Goal: Information Seeking & Learning: Learn about a topic

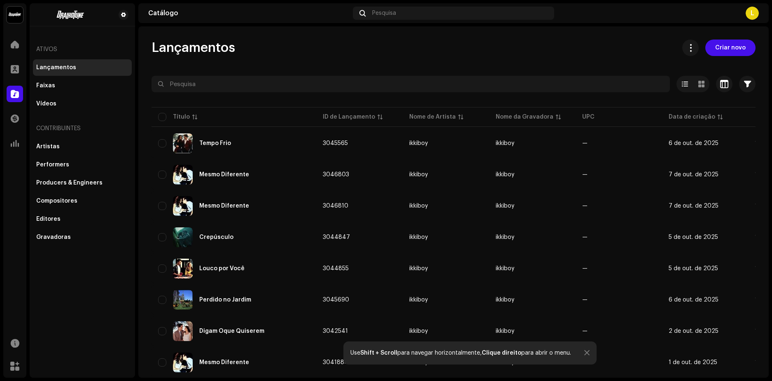
click at [46, 49] on div "Ativos" at bounding box center [82, 50] width 99 height 20
click at [15, 42] on span at bounding box center [15, 44] width 8 height 7
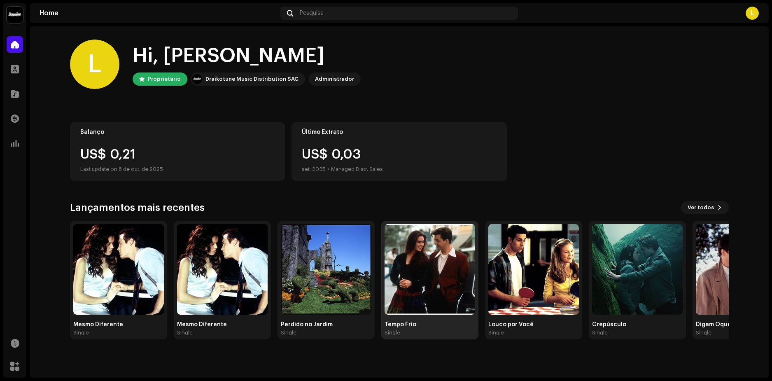
click at [427, 269] on img at bounding box center [430, 269] width 91 height 91
click at [546, 269] on img at bounding box center [533, 269] width 91 height 91
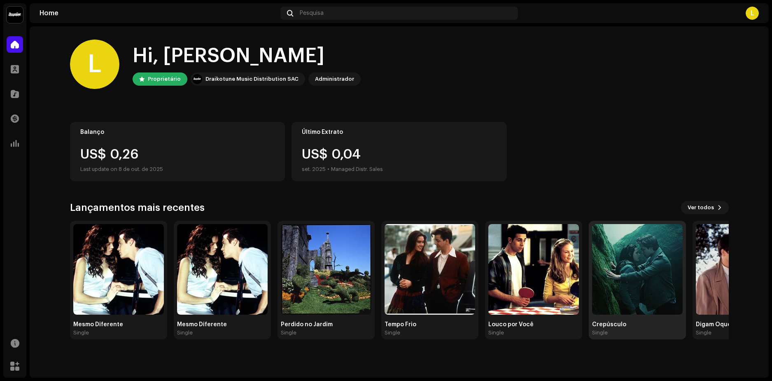
click at [640, 265] on img at bounding box center [637, 269] width 91 height 91
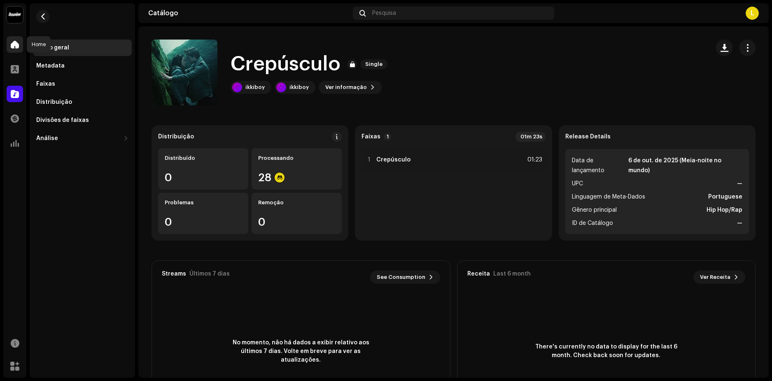
click at [14, 43] on span at bounding box center [15, 44] width 8 height 7
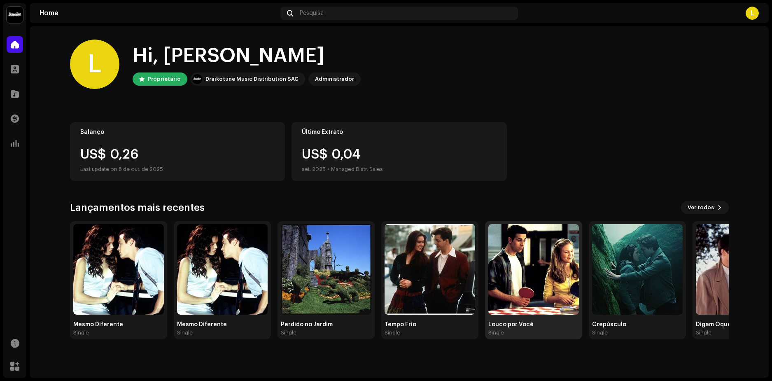
click at [532, 256] on img at bounding box center [533, 269] width 91 height 91
click at [317, 249] on img at bounding box center [326, 269] width 91 height 91
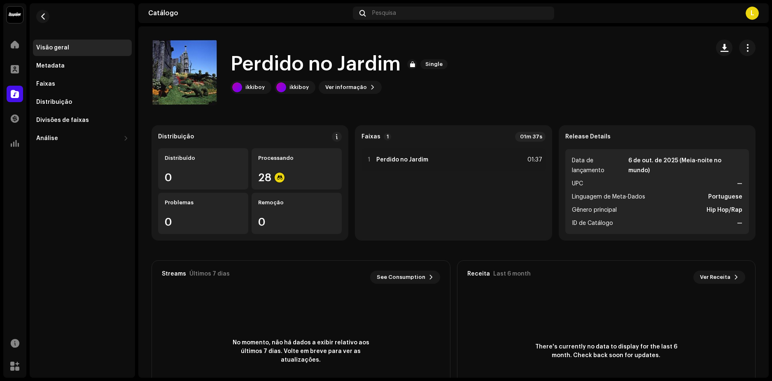
drag, startPoint x: 121, startPoint y: 286, endPoint x: 110, endPoint y: 274, distance: 16.6
click at [121, 286] on div "Visão geral Metadata Faixas Distribuição Divisões de faixas Análise Consumo Eng…" at bounding box center [82, 190] width 105 height 374
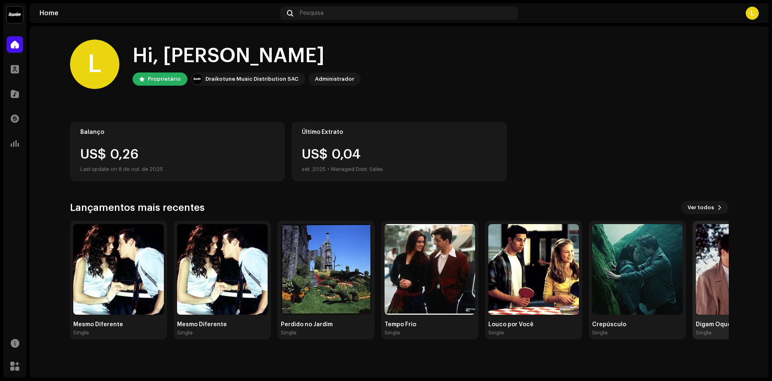
click at [716, 262] on img at bounding box center [741, 269] width 91 height 91
